Goal: Task Accomplishment & Management: Manage account settings

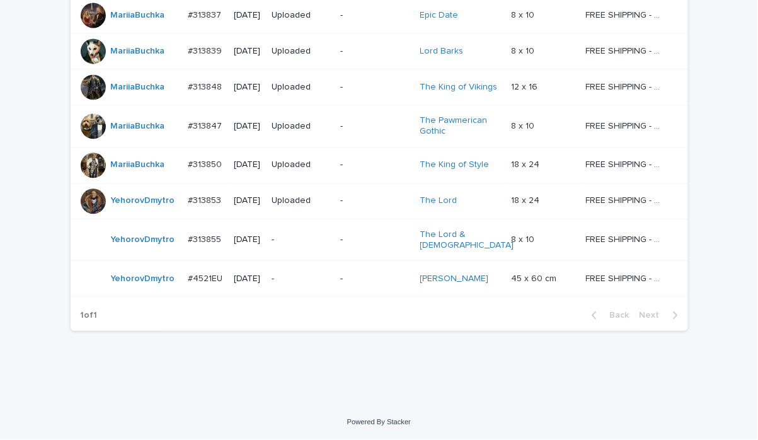
scroll to position [697, 0]
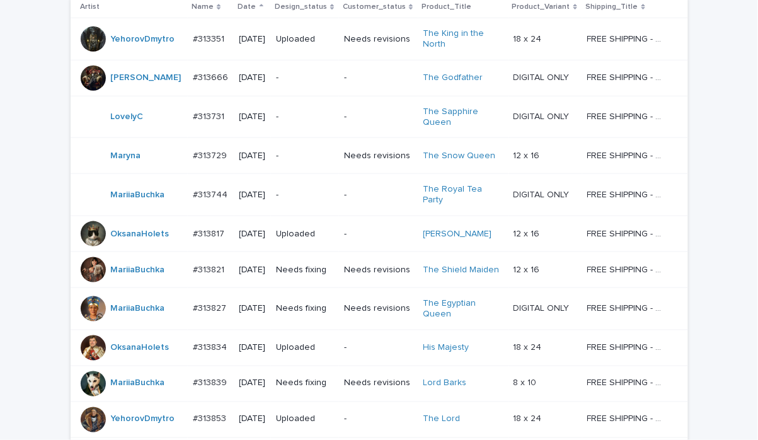
scroll to position [279, 0]
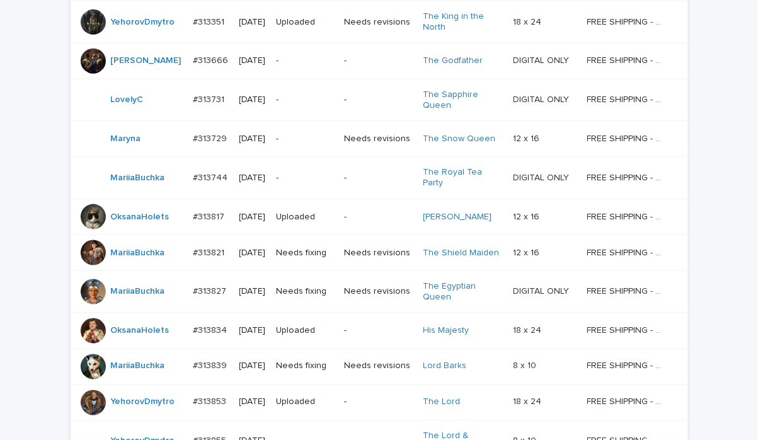
click at [29, 153] on div "Loading... Saving… Loading... Saving… Check Your Order Artist Name Date Design_…" at bounding box center [379, 262] width 758 height 687
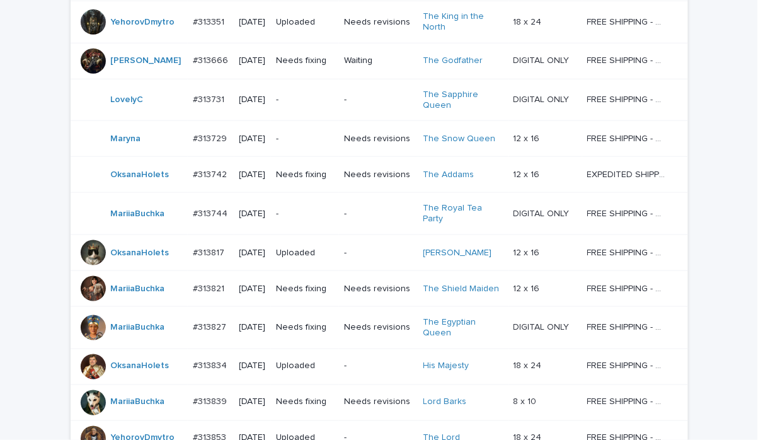
scroll to position [297, 0]
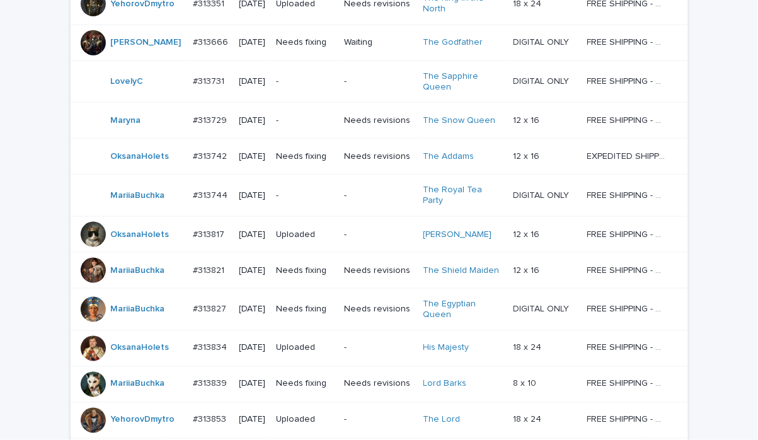
click at [12, 107] on div "Loading... Saving… Loading... Saving… Check Your Order Artist Name Date Design_…" at bounding box center [379, 261] width 758 height 723
click at [386, 46] on p "Waiting" at bounding box center [378, 42] width 69 height 11
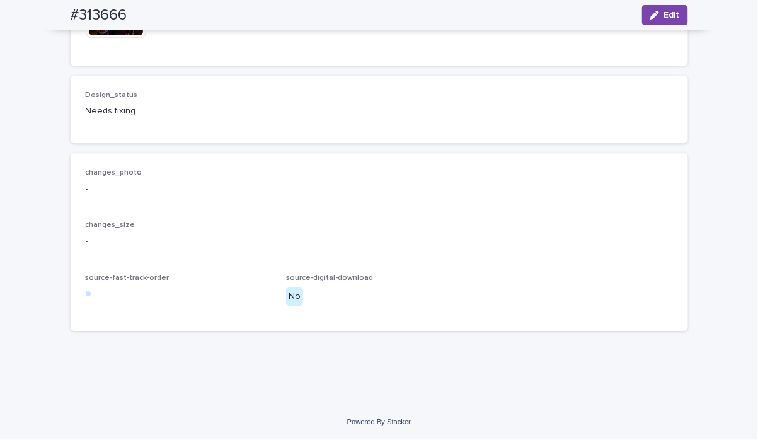
scroll to position [704, 0]
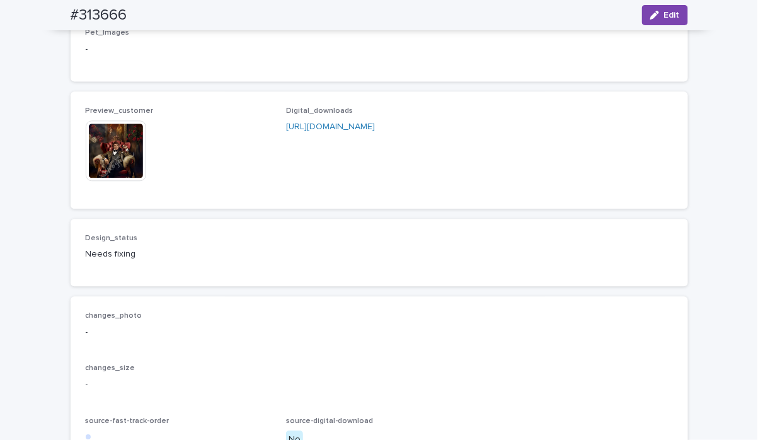
click at [102, 181] on img at bounding box center [116, 150] width 61 height 61
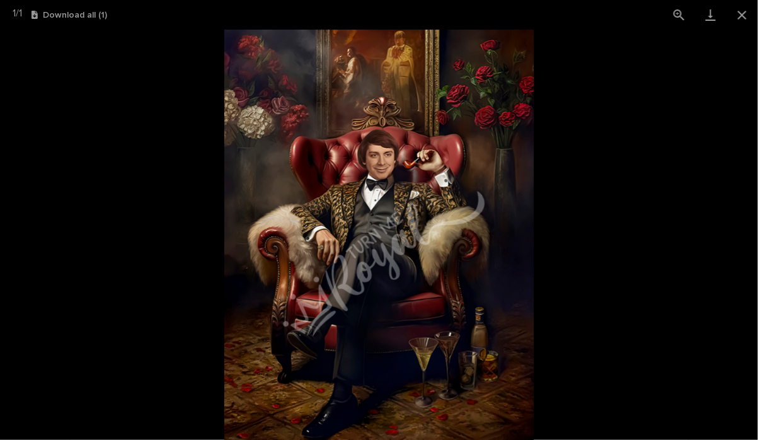
drag, startPoint x: 747, startPoint y: 15, endPoint x: 706, endPoint y: 38, distance: 46.8
click at [742, 15] on button "Close gallery" at bounding box center [743, 15] width 32 height 30
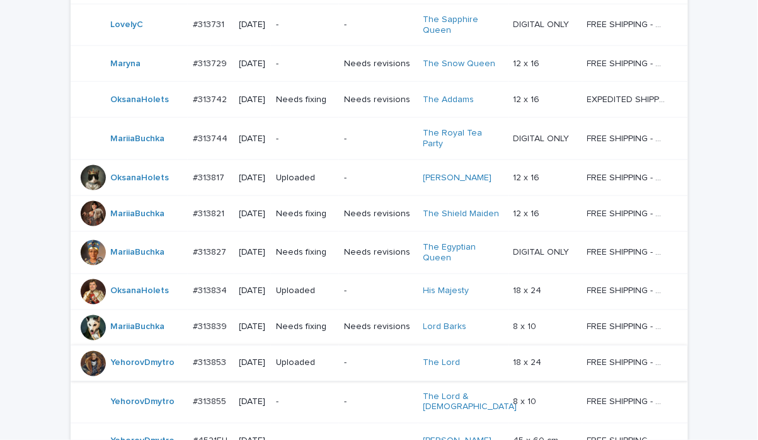
scroll to position [262, 0]
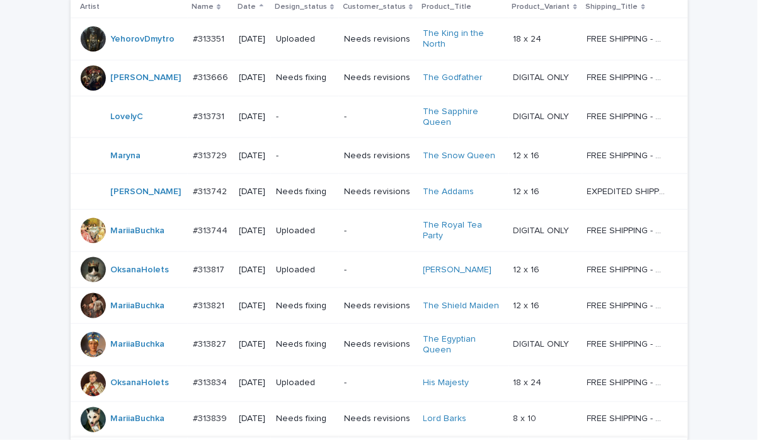
click at [371, 205] on td "Needs revisions" at bounding box center [378, 192] width 79 height 36
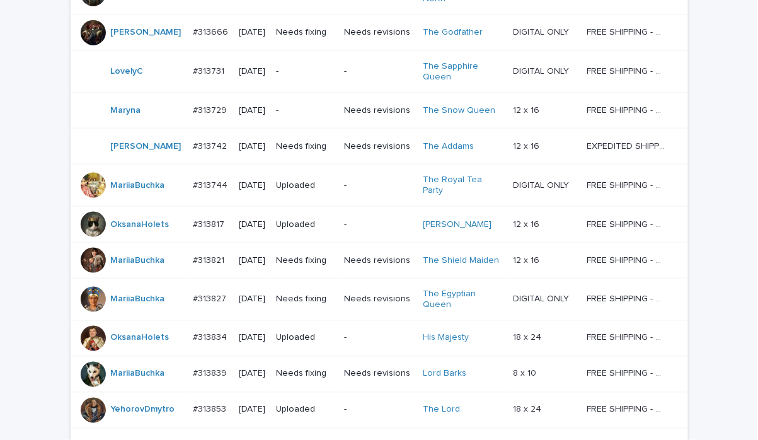
scroll to position [320, 0]
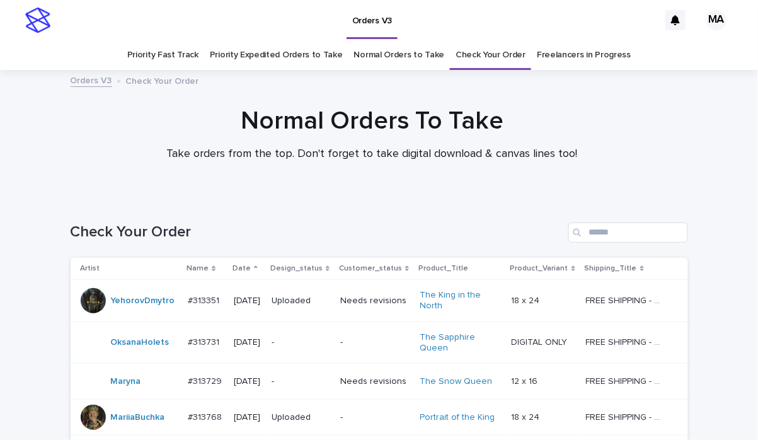
scroll to position [776, 0]
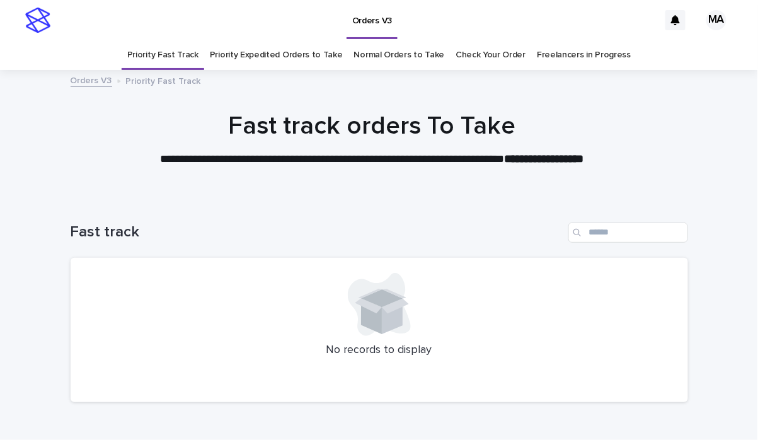
click at [298, 54] on link "Priority Expedited Orders to Take" at bounding box center [276, 55] width 133 height 30
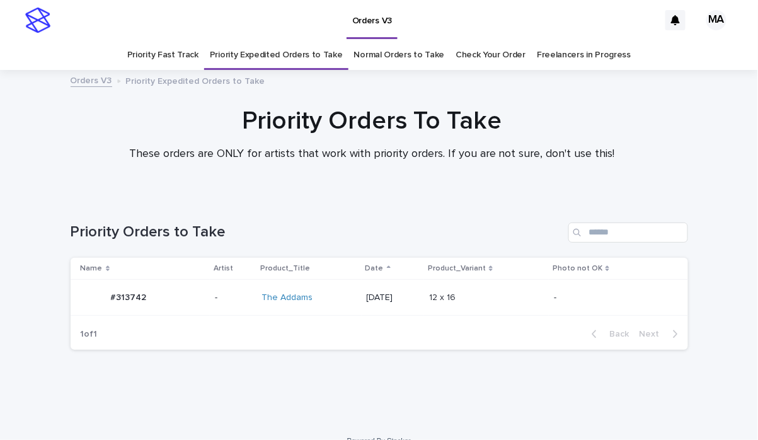
click at [385, 57] on link "Normal Orders to Take" at bounding box center [399, 55] width 91 height 30
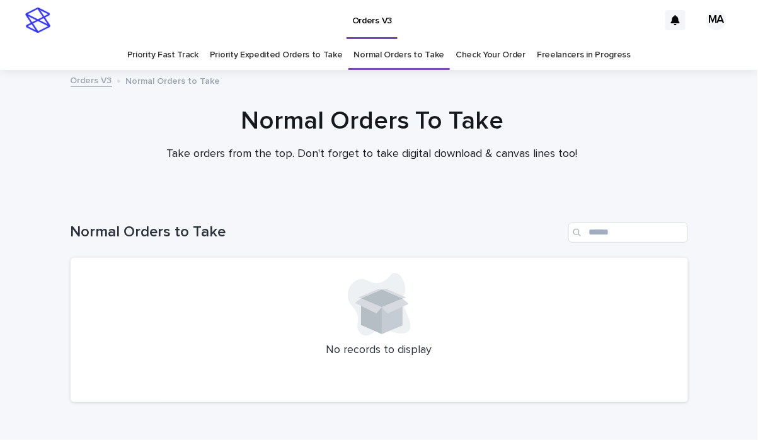
click at [282, 61] on link "Priority Expedited Orders to Take" at bounding box center [276, 55] width 133 height 30
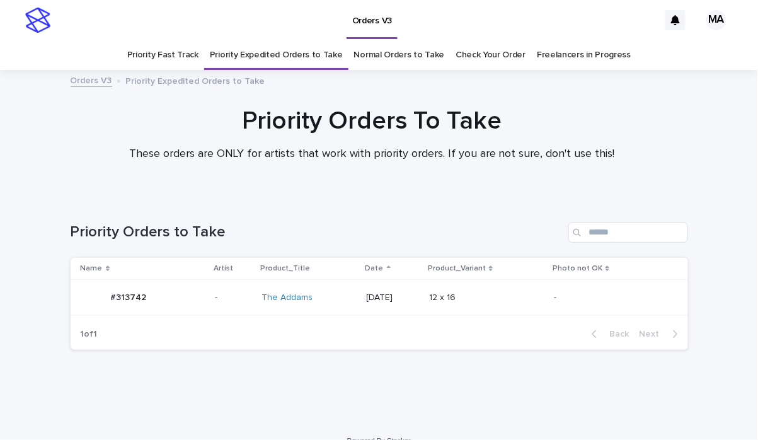
click at [176, 61] on link "Priority Fast Track" at bounding box center [162, 55] width 71 height 30
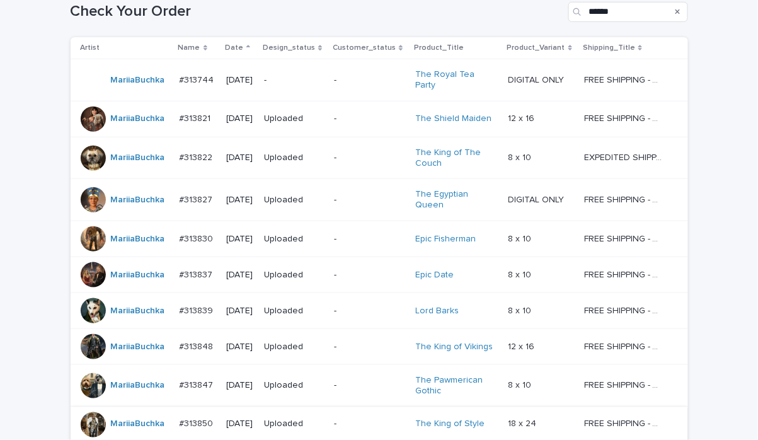
scroll to position [202, 0]
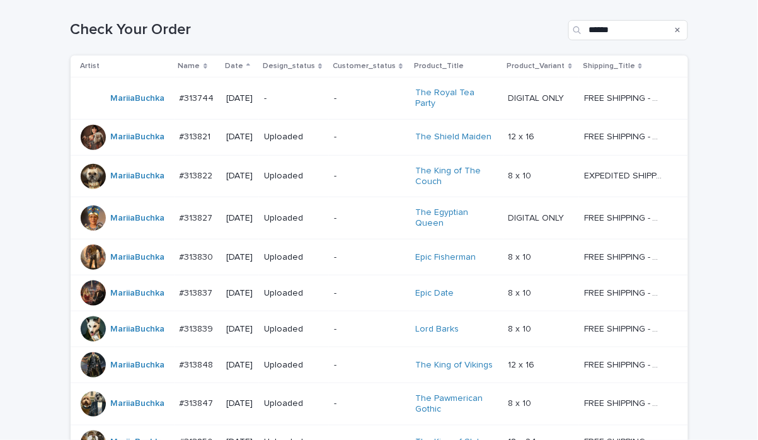
click at [18, 43] on div "Loading... Saving… Loading... Saving… Check Your Order ****** Artist Name Date …" at bounding box center [379, 282] width 758 height 574
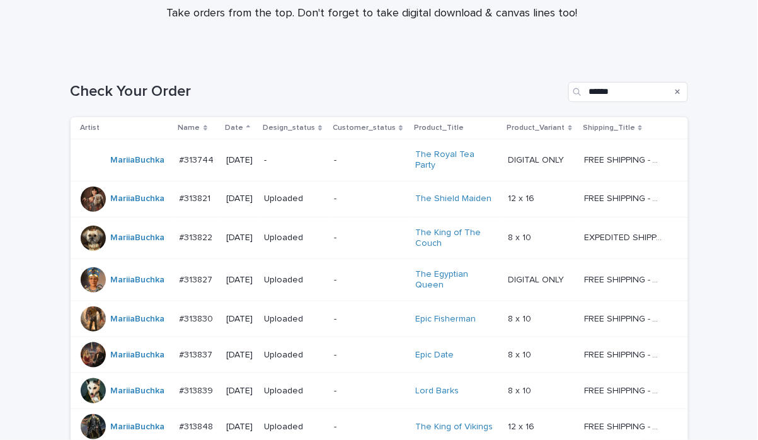
scroll to position [361, 0]
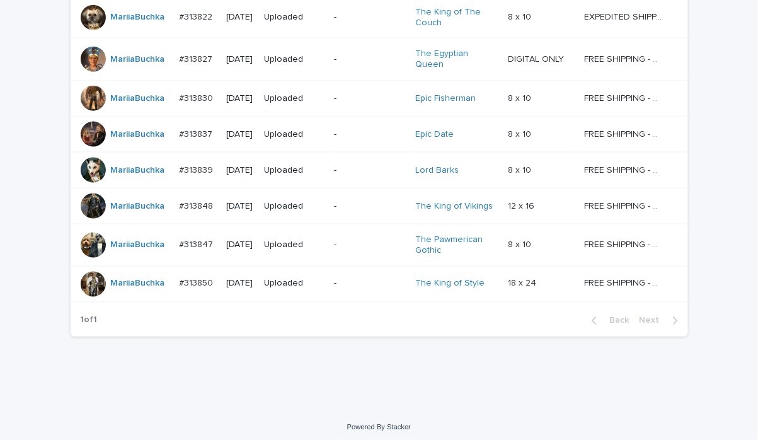
drag, startPoint x: 269, startPoint y: 404, endPoint x: 224, endPoint y: 406, distance: 45.4
click at [267, 404] on div "Loading... Saving… Loading... Saving… Check Your Order ****** Artist Name Date …" at bounding box center [379, 123] width 758 height 574
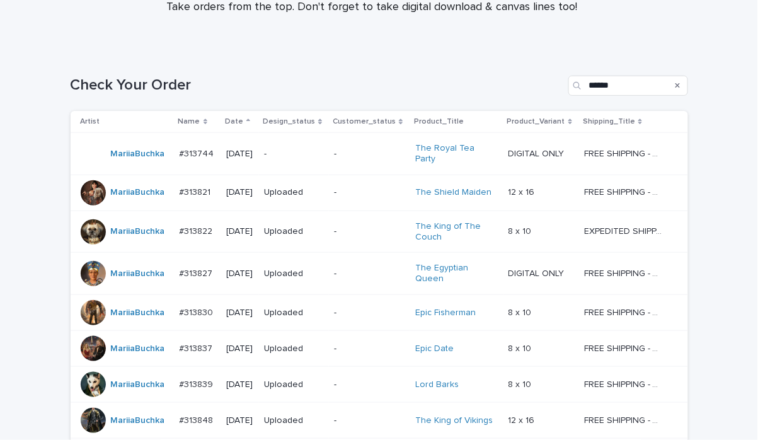
scroll to position [361, 0]
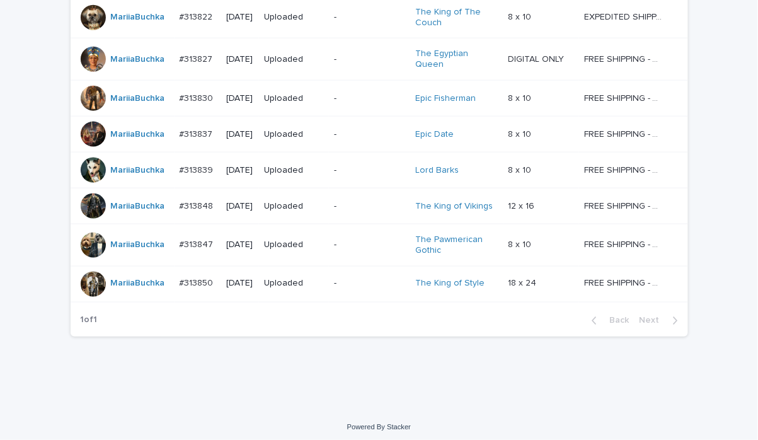
click at [264, 383] on div "Loading... Saving… Loading... Saving… Check Your Order ****** Artist Name Date …" at bounding box center [379, 123] width 758 height 574
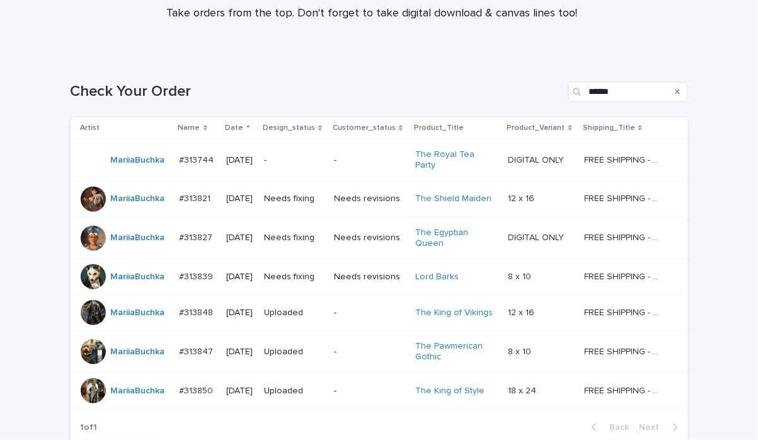
click at [237, 64] on div "Check Your Order ******" at bounding box center [380, 87] width 618 height 61
click at [368, 204] on td "Needs revisions" at bounding box center [369, 199] width 81 height 36
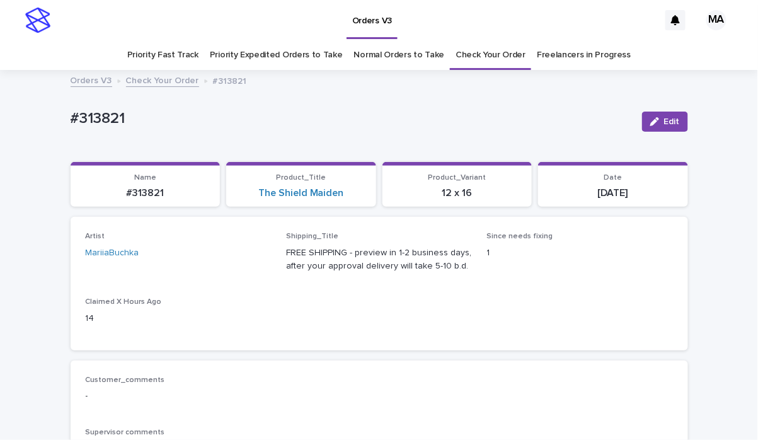
scroll to position [221, 0]
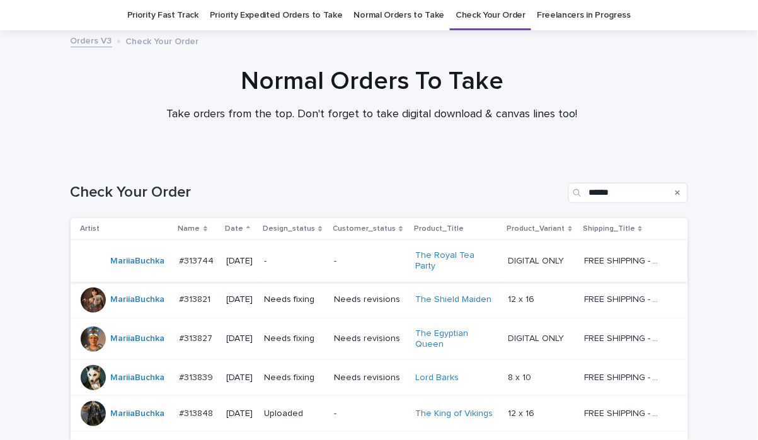
scroll to position [40, 0]
click at [364, 344] on td "Needs revisions" at bounding box center [369, 338] width 81 height 42
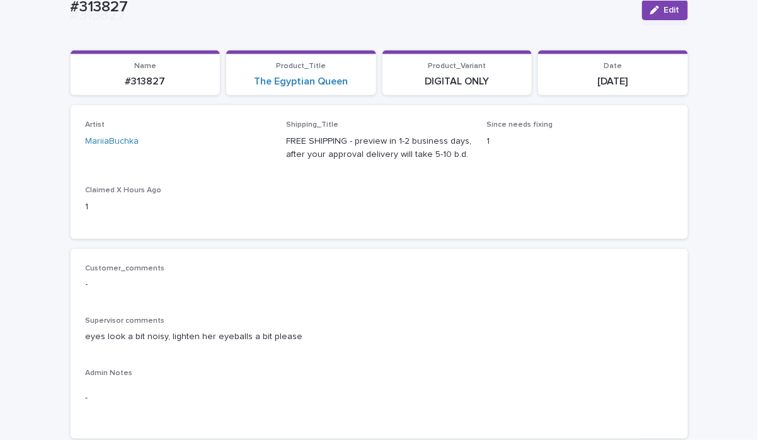
scroll to position [221, 0]
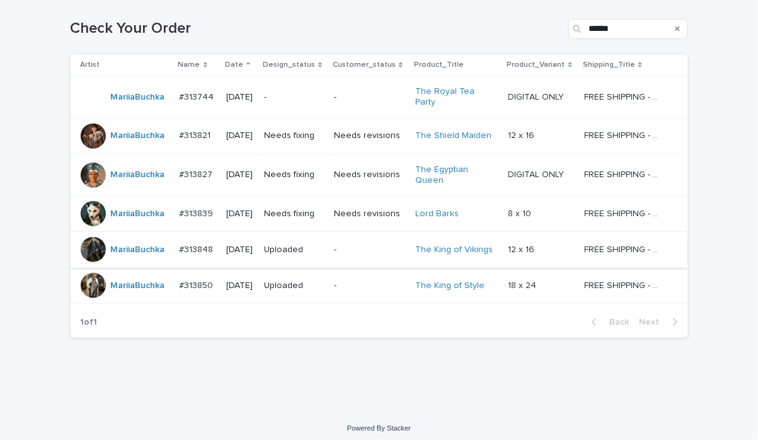
scroll to position [205, 0]
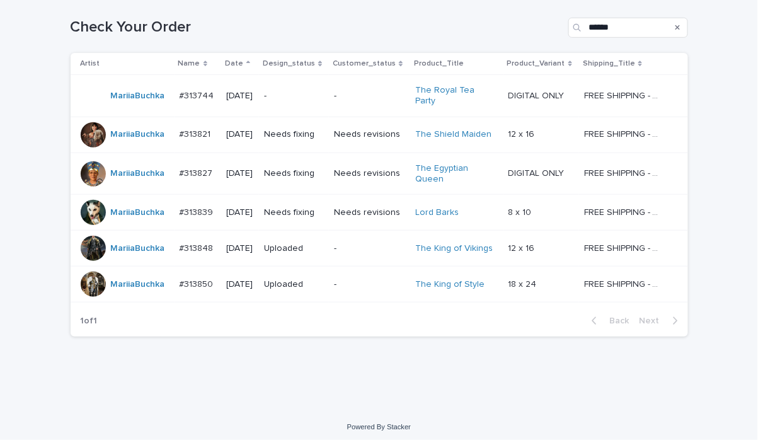
click at [365, 219] on td "Needs revisions" at bounding box center [369, 213] width 81 height 36
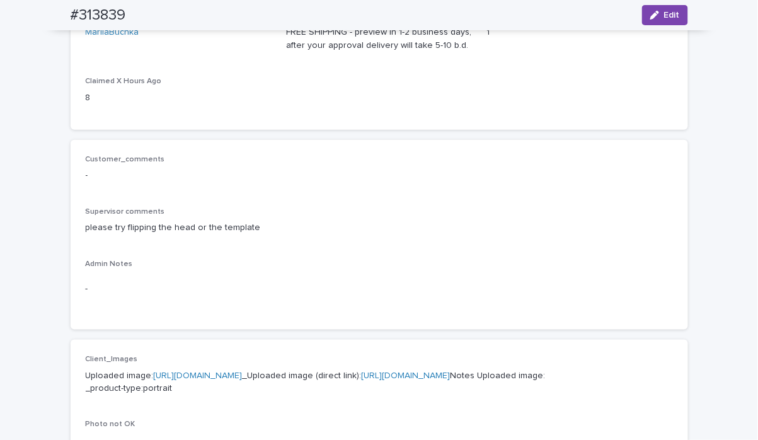
scroll to position [662, 0]
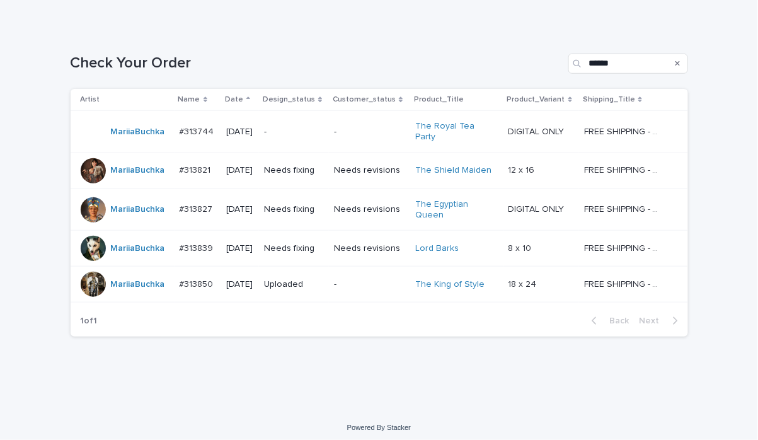
scroll to position [133, 0]
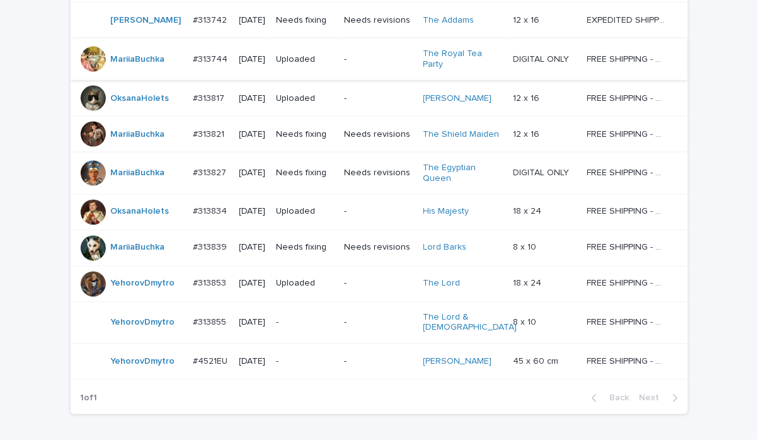
scroll to position [505, 0]
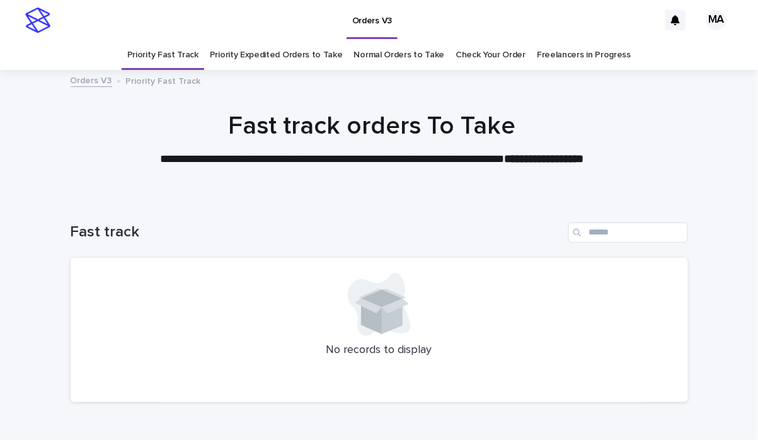
click at [264, 51] on link "Priority Expedited Orders to Take" at bounding box center [276, 55] width 133 height 30
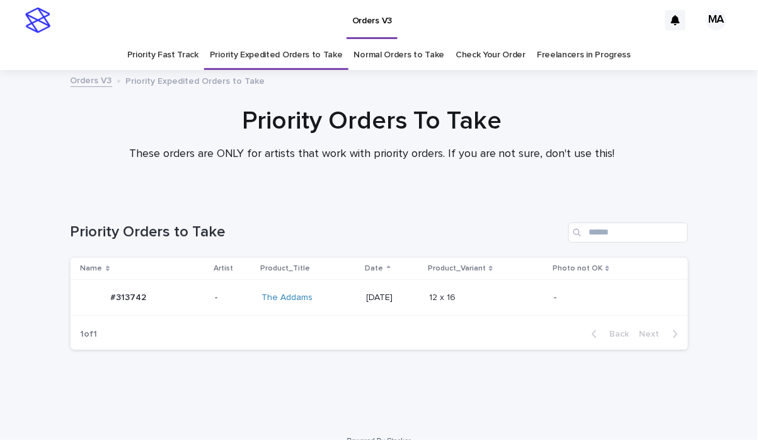
click at [315, 300] on div "The Addams" at bounding box center [309, 298] width 95 height 11
